Goal: Navigation & Orientation: Find specific page/section

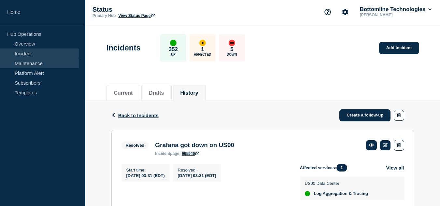
click at [50, 65] on link "Maintenance" at bounding box center [39, 63] width 79 height 10
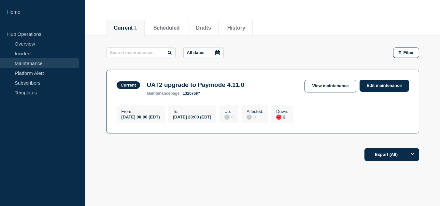
scroll to position [82, 0]
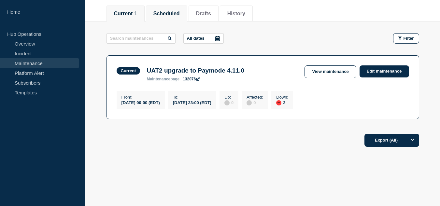
click at [172, 11] on button "Scheduled" at bounding box center [166, 14] width 26 height 6
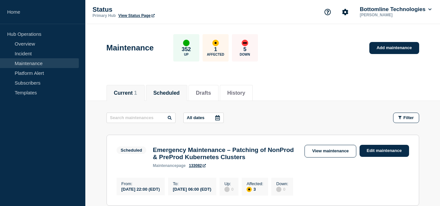
click at [129, 93] on button "Current 1" at bounding box center [125, 93] width 23 height 6
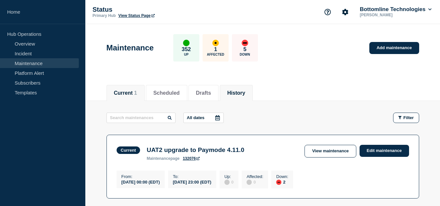
click at [245, 94] on button "History" at bounding box center [236, 93] width 18 height 6
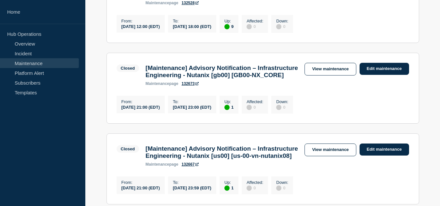
scroll to position [261, 0]
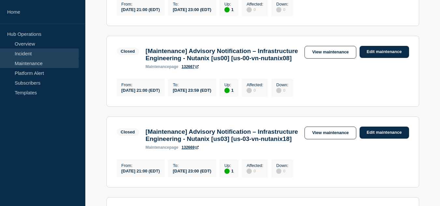
click at [34, 58] on link "Incident" at bounding box center [39, 54] width 79 height 10
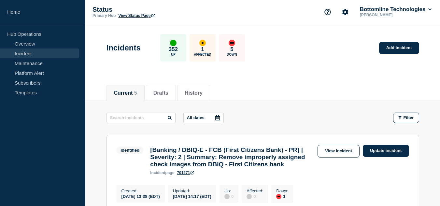
click at [302, 78] on header "Incidents 352 Up 1 Affected 5 Down Add incident" at bounding box center [262, 51] width 355 height 54
click at [293, 83] on div "Current 5 Drafts History" at bounding box center [263, 90] width 313 height 22
click at [35, 63] on link "Maintenance" at bounding box center [39, 63] width 79 height 10
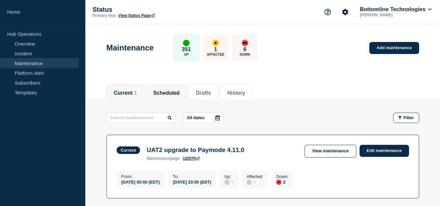
click at [180, 90] on button "Scheduled" at bounding box center [166, 93] width 26 height 6
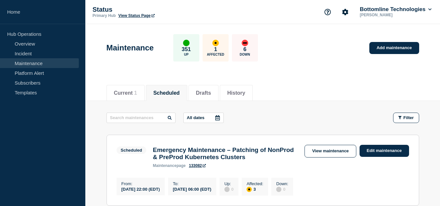
click at [316, 55] on div "Maintenance 351 Up 1 Affected 6 Down Add maintenance" at bounding box center [262, 46] width 327 height 40
click at [123, 92] on button "Current 1" at bounding box center [125, 93] width 23 height 6
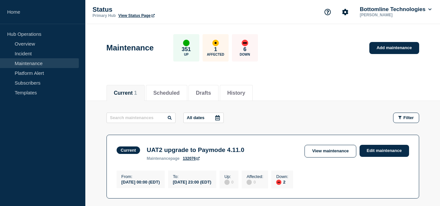
scroll to position [82, 0]
